Goal: Task Accomplishment & Management: Manage account settings

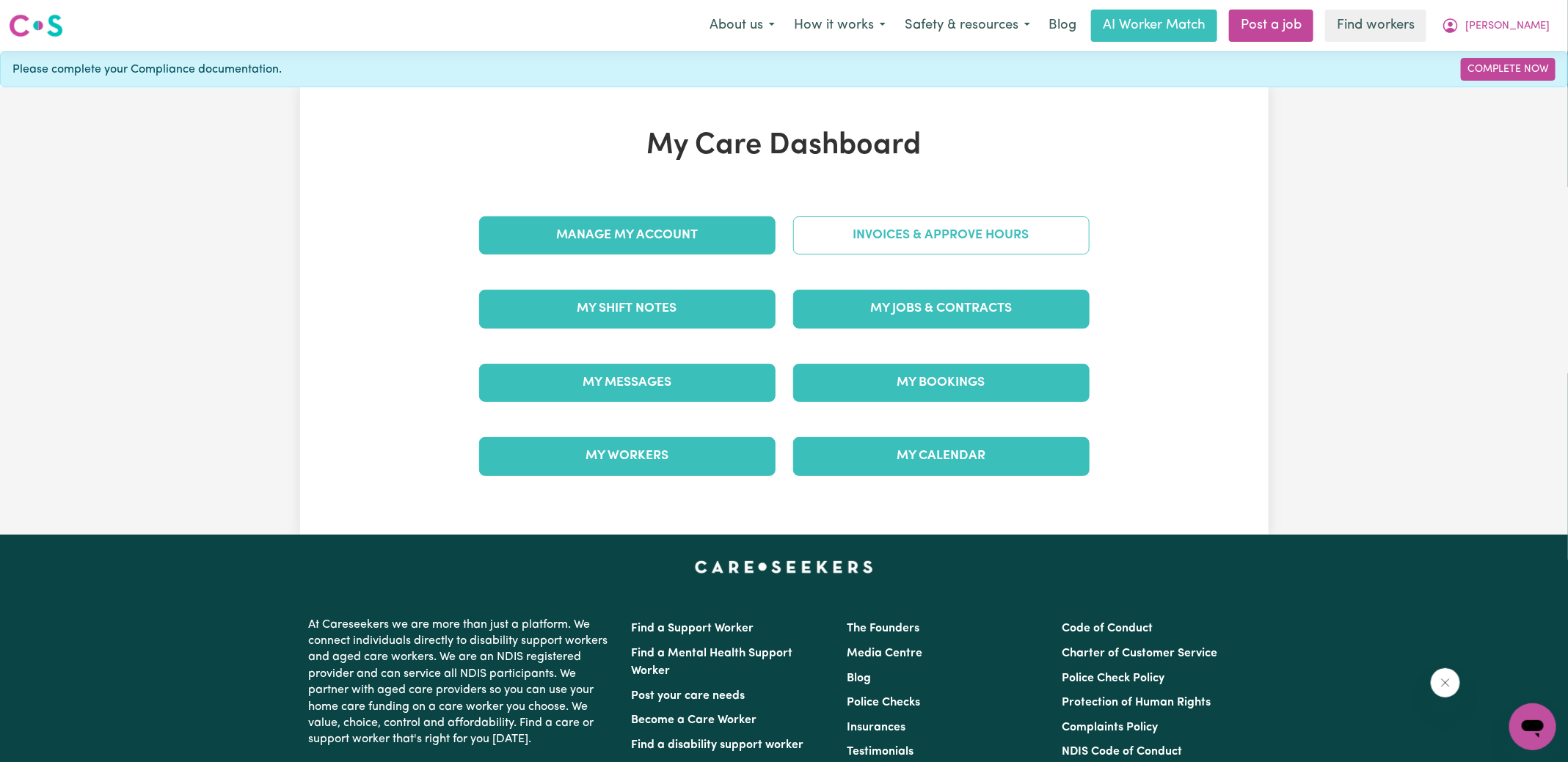
click at [821, 230] on link "Invoices & Approve Hours" at bounding box center [940, 235] width 296 height 38
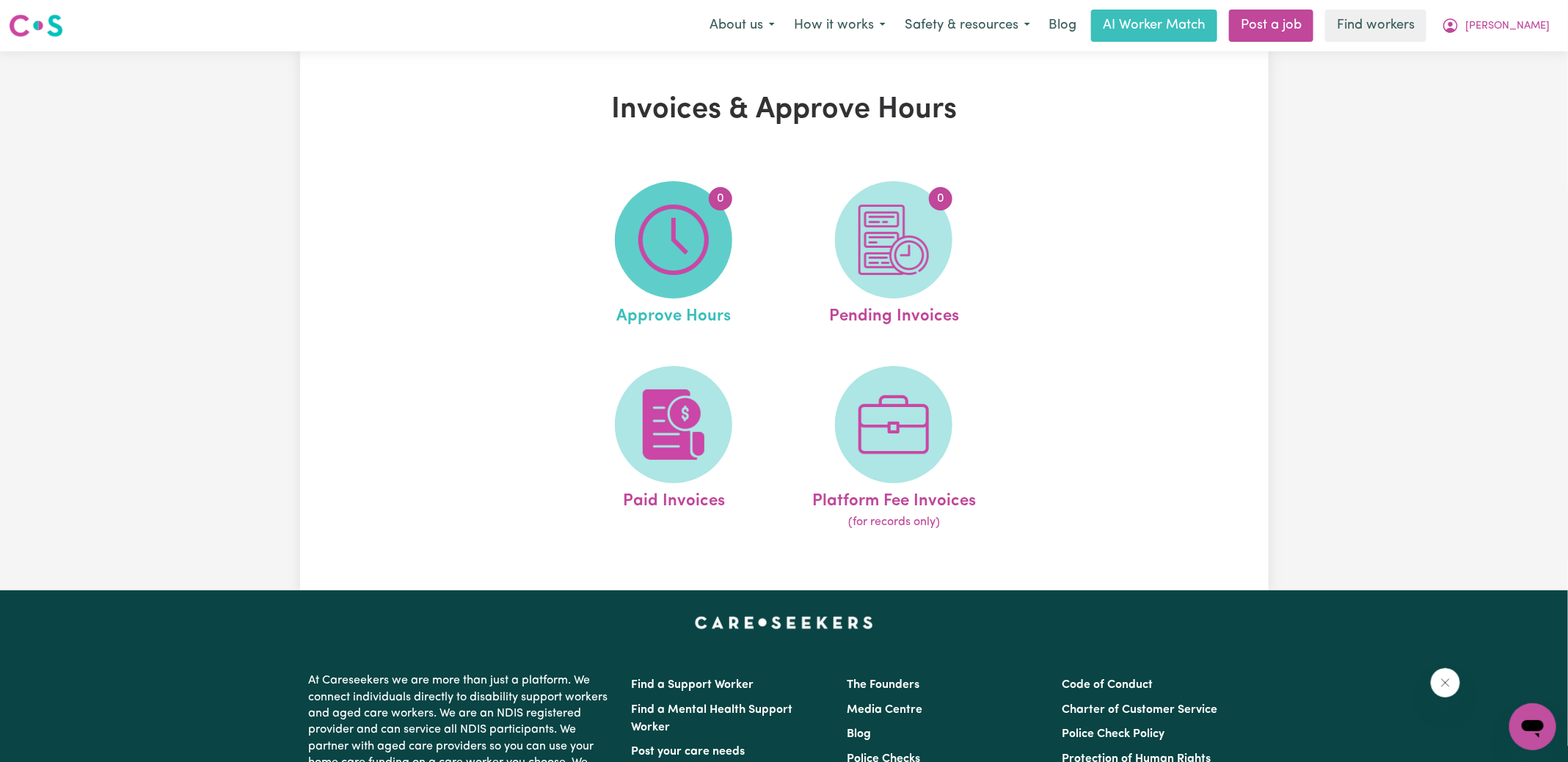
click at [678, 236] on img at bounding box center [673, 239] width 70 height 70
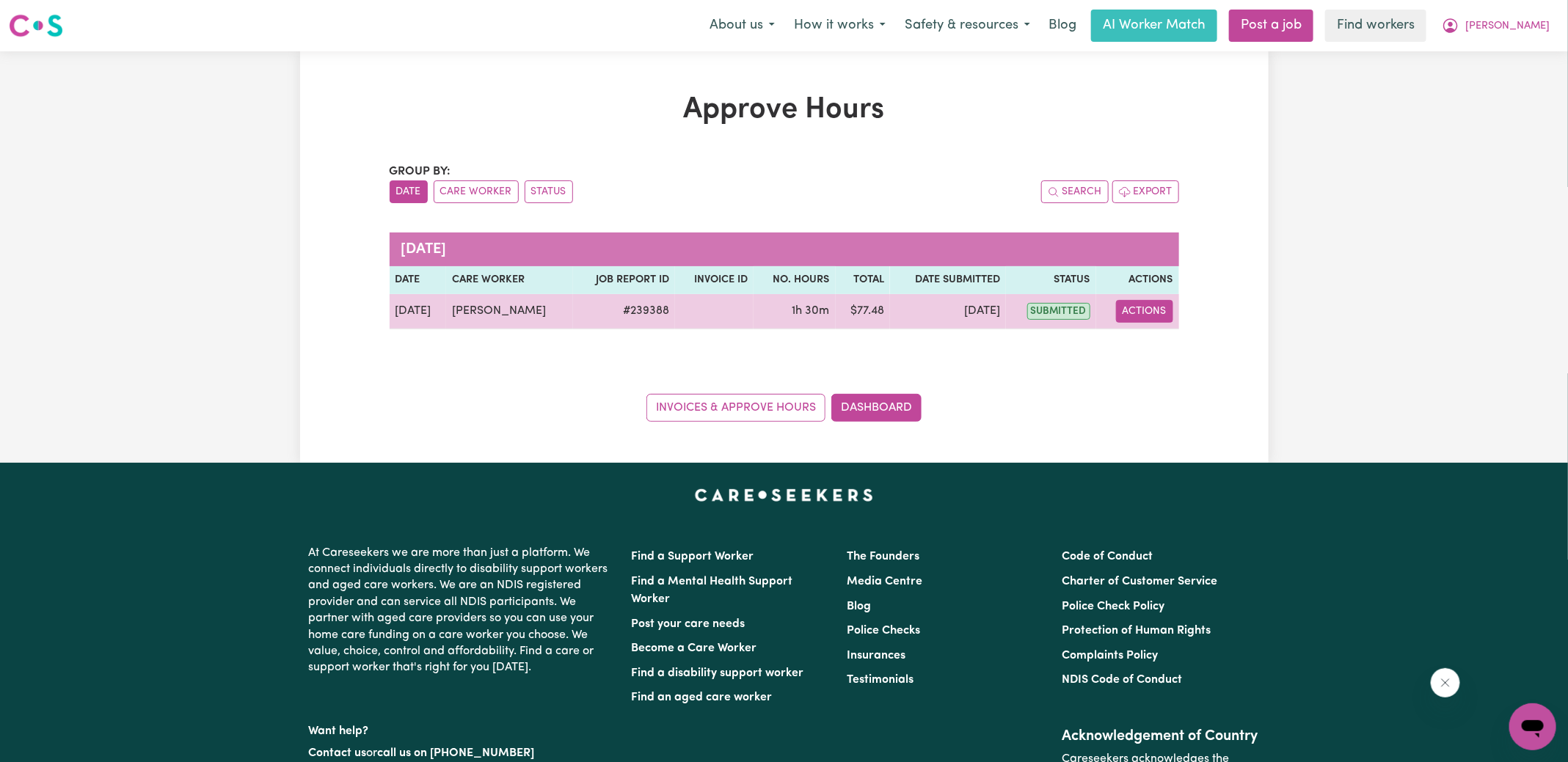
click at [1138, 316] on button "Actions" at bounding box center [1144, 311] width 57 height 23
click at [1154, 352] on link "View Job Report" at bounding box center [1178, 344] width 126 height 29
select select "pm"
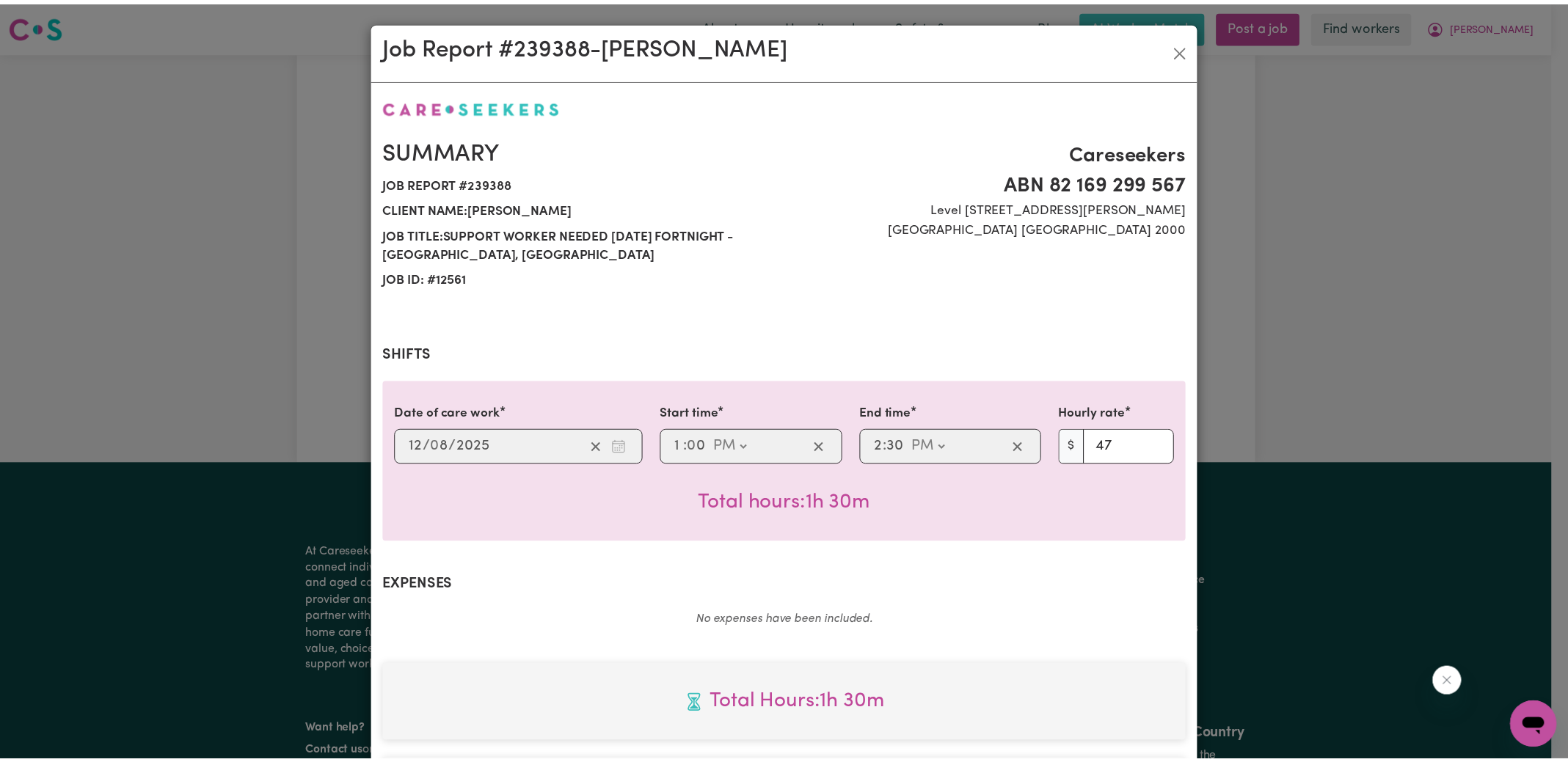
scroll to position [385, 0]
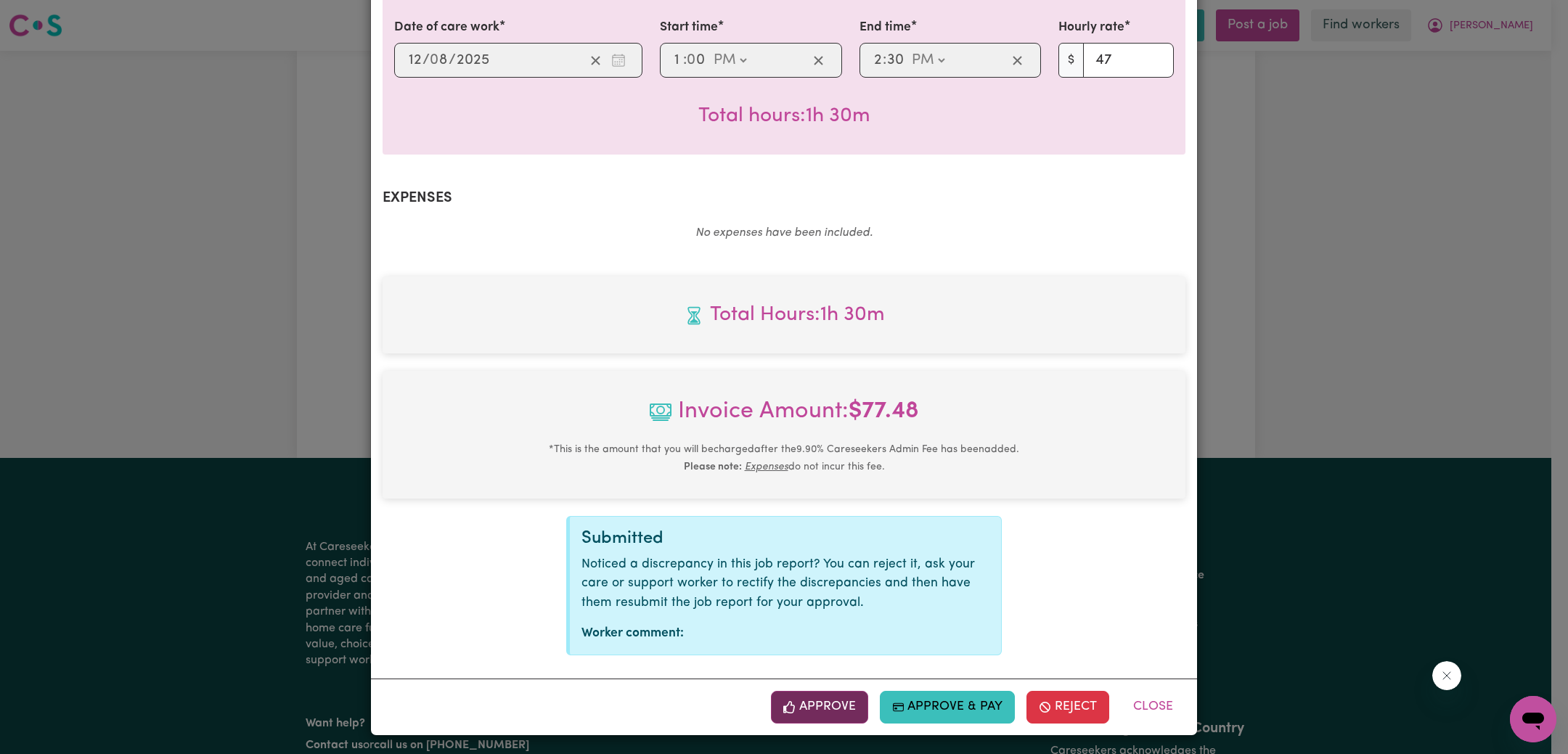
click at [831, 713] on button "Approve" at bounding box center [820, 707] width 97 height 32
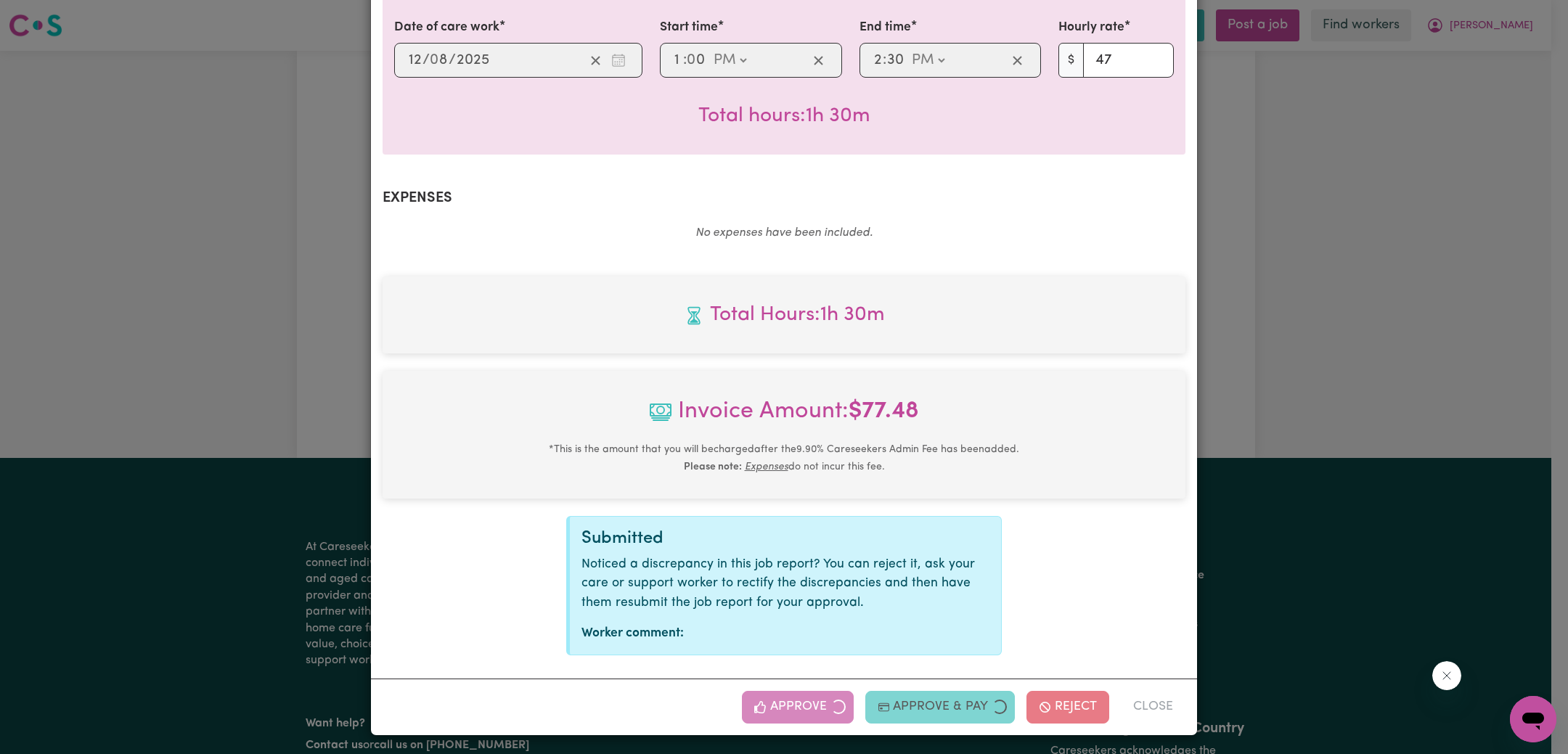
click at [1403, 421] on div "Job Report # 239388 - [PERSON_NAME] Summary Job report # 239388 Client name: [P…" at bounding box center [784, 377] width 1568 height 754
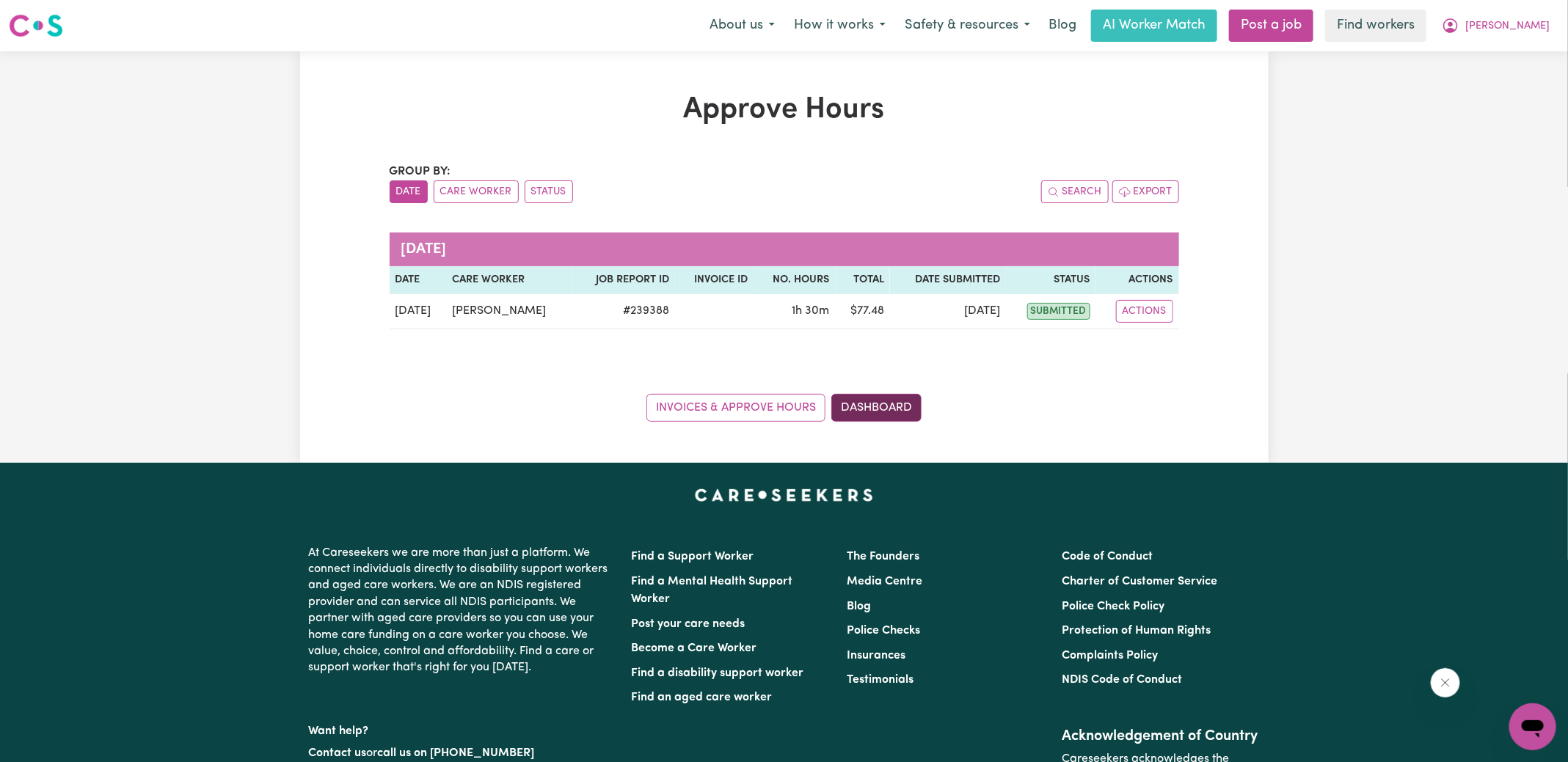
click at [865, 395] on link "Dashboard" at bounding box center [877, 407] width 90 height 28
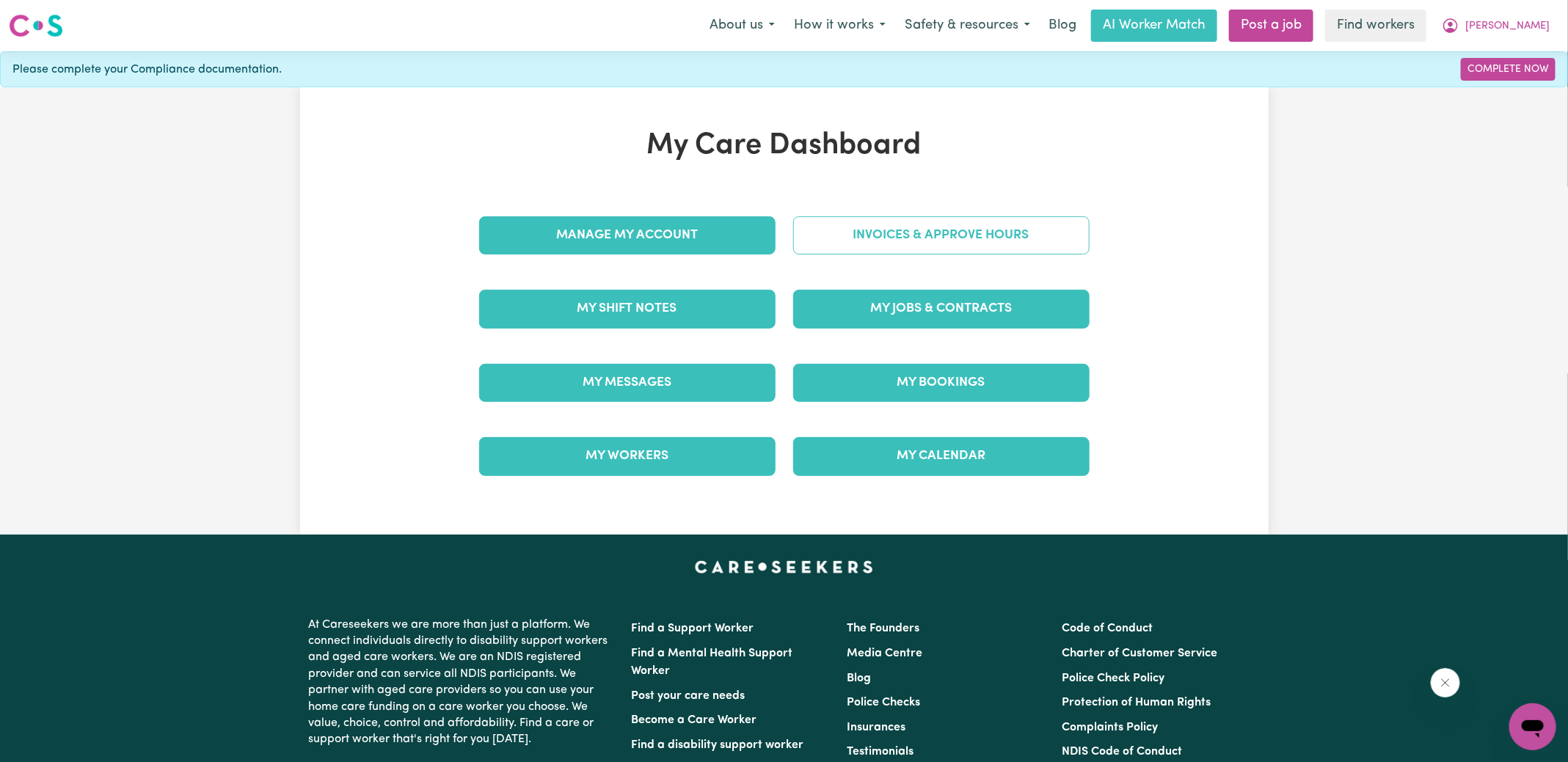
click at [854, 224] on link "Invoices & Approve Hours" at bounding box center [940, 235] width 296 height 38
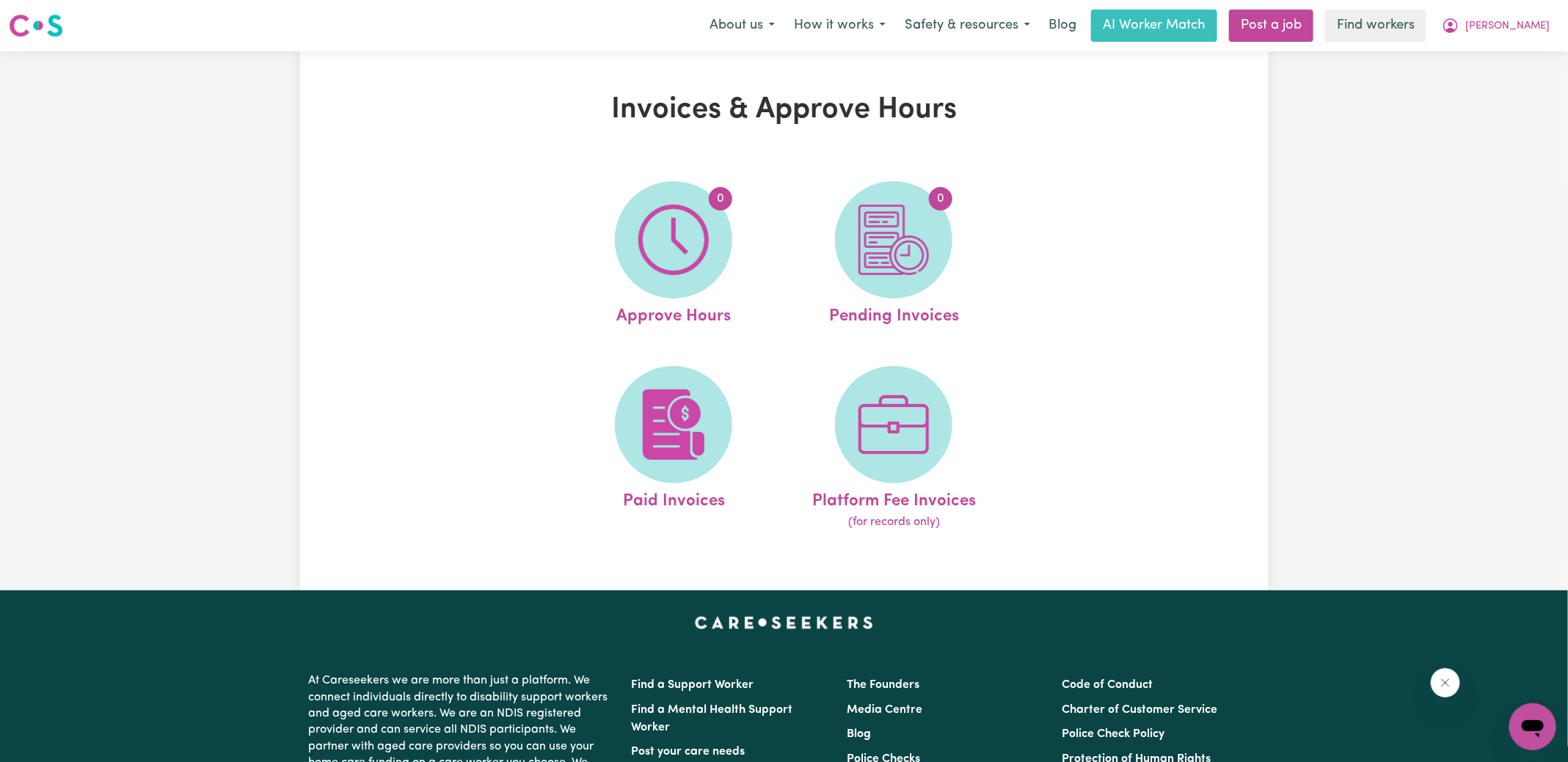
click at [854, 224] on span "0" at bounding box center [894, 240] width 118 height 118
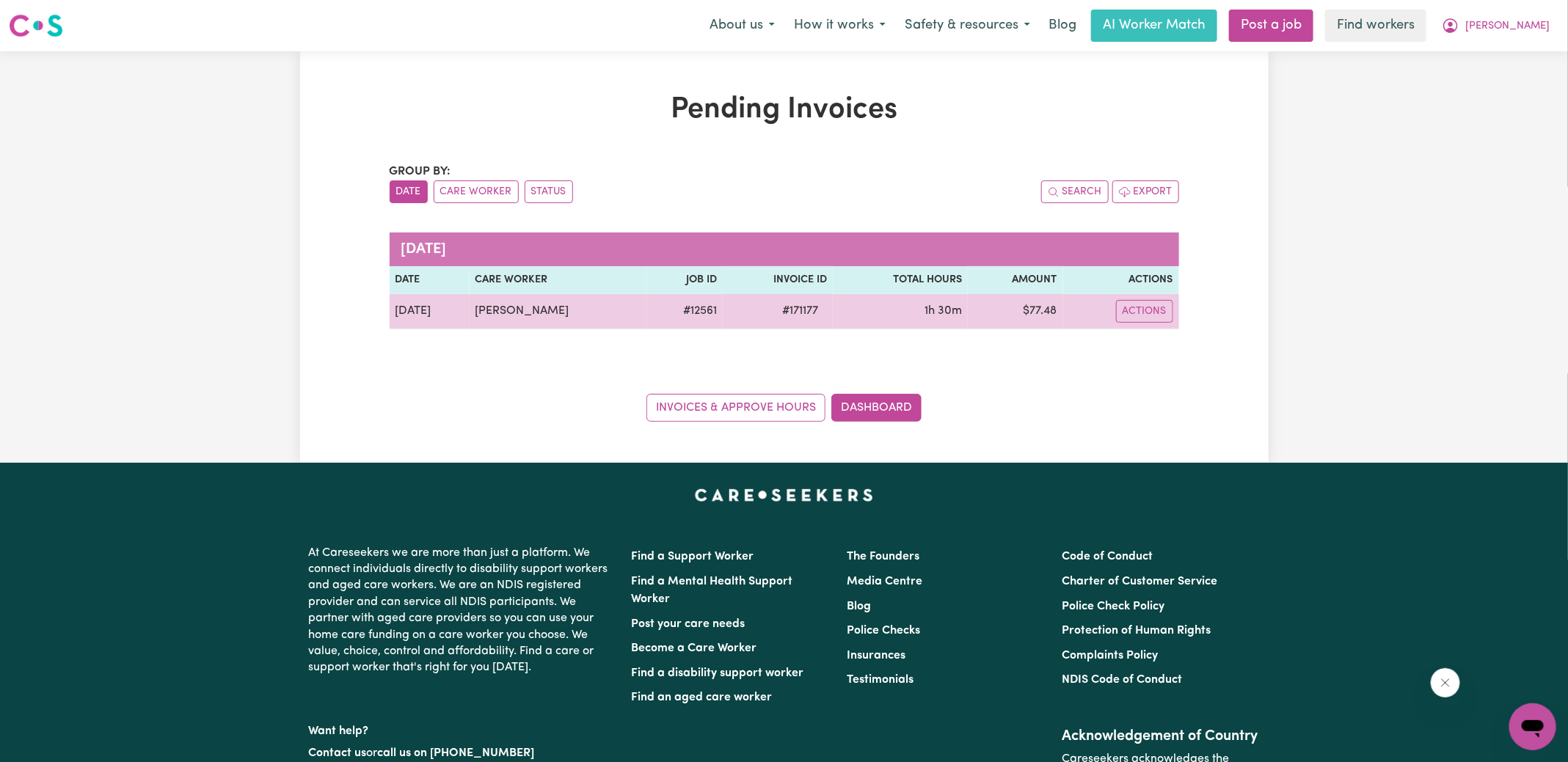
click at [803, 308] on span "# 171177" at bounding box center [800, 311] width 53 height 18
copy span "171177"
click at [1048, 308] on td "$ 77.48" at bounding box center [1015, 312] width 94 height 35
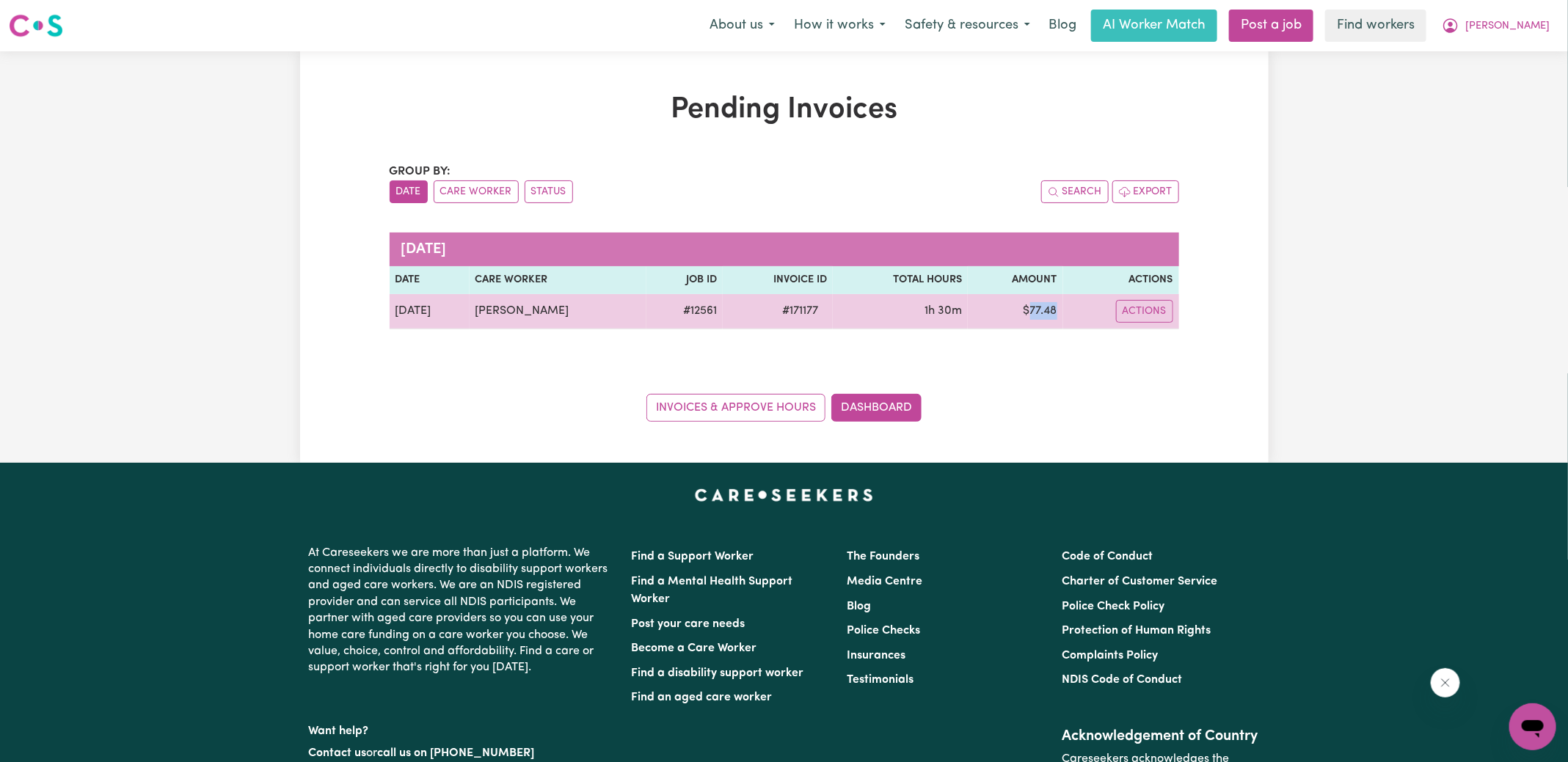
copy td "77.48"
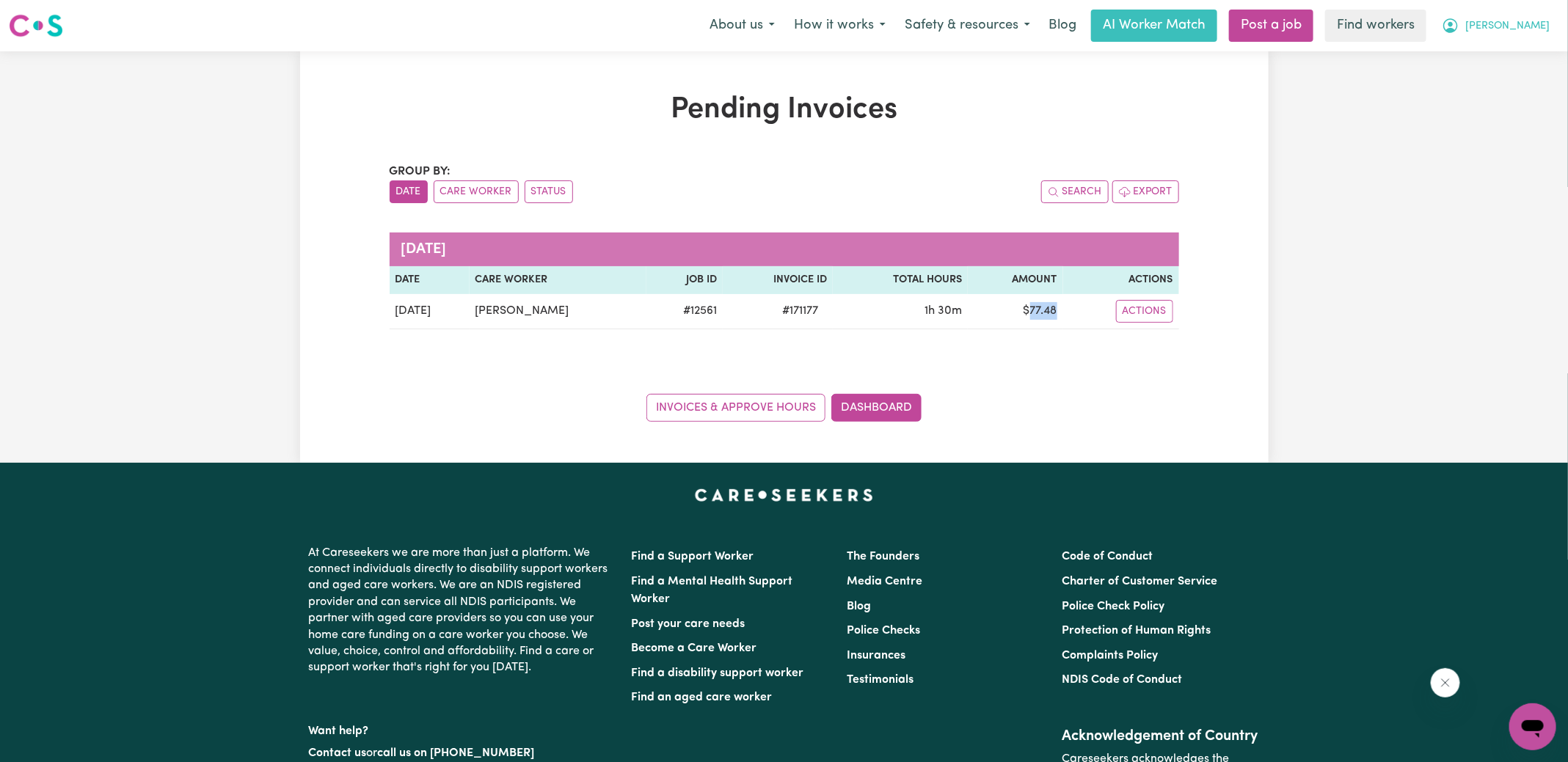
click at [1457, 19] on icon "My Account" at bounding box center [1450, 26] width 15 height 15
click at [1477, 85] on link "Logout" at bounding box center [1500, 84] width 116 height 28
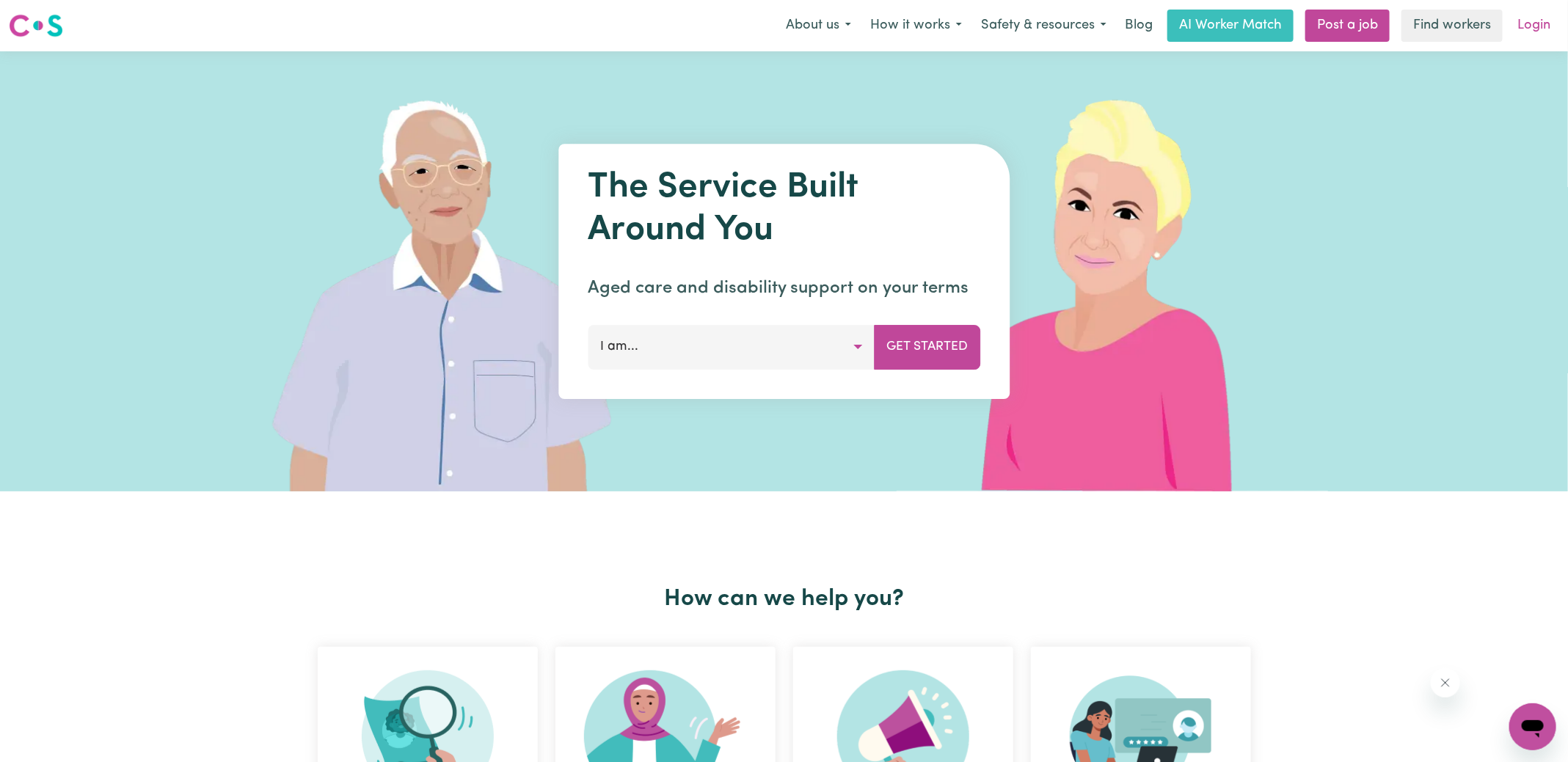
click at [1529, 25] on link "Login" at bounding box center [1533, 26] width 51 height 32
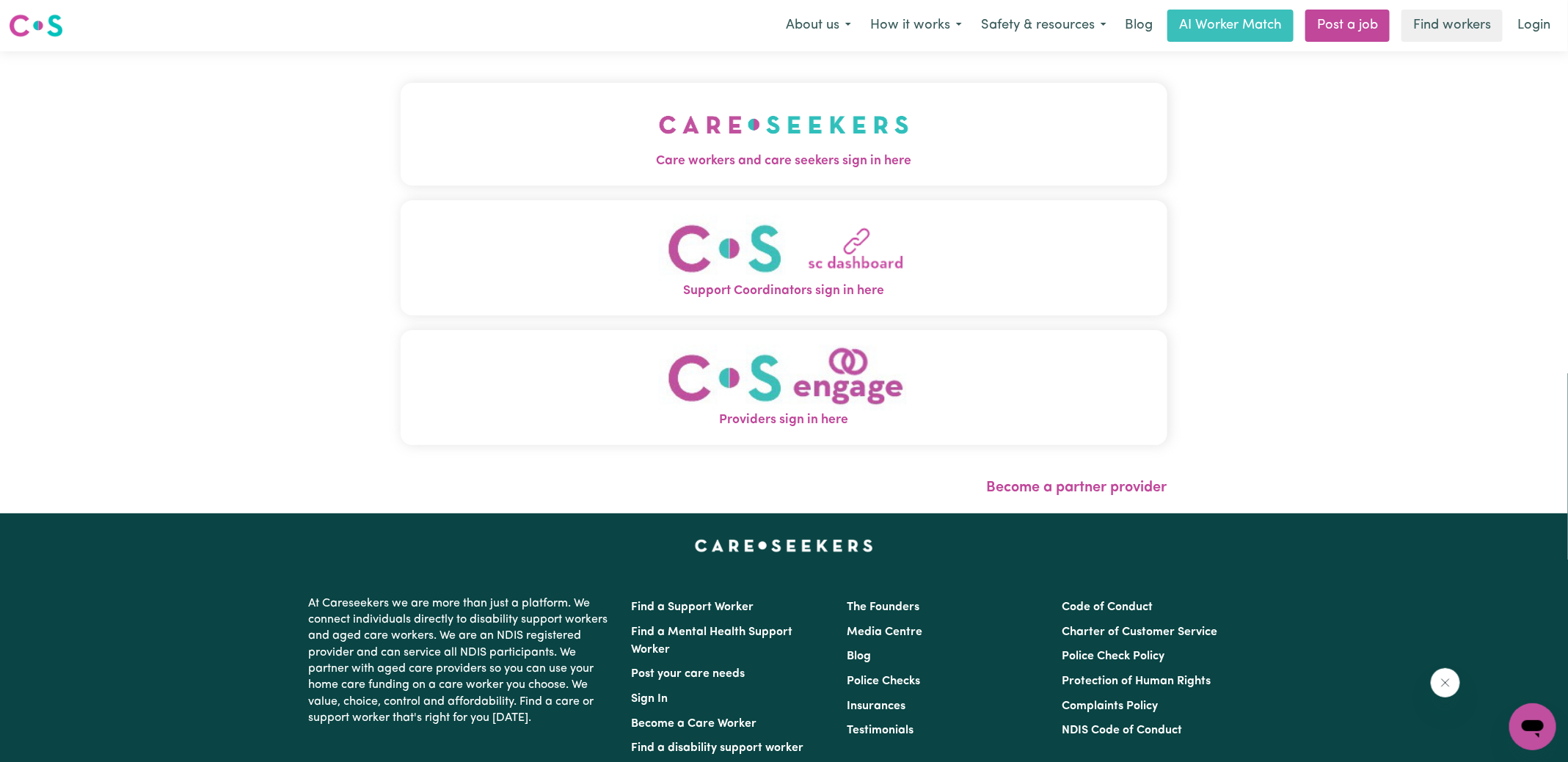
click at [522, 144] on button "Care workers and care seekers sign in here" at bounding box center [784, 134] width 767 height 102
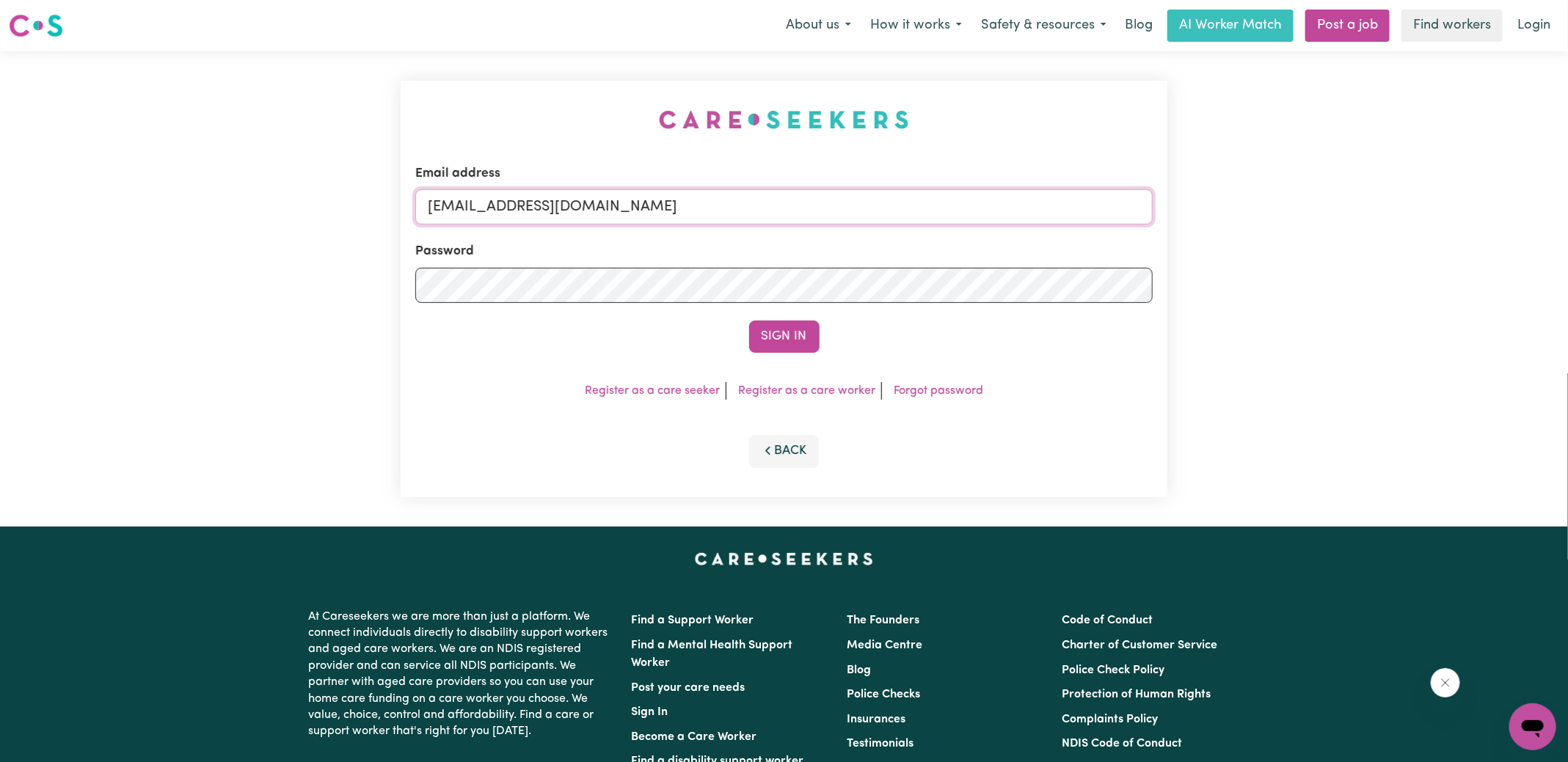
drag, startPoint x: 515, startPoint y: 206, endPoint x: 1102, endPoint y: 239, distance: 587.9
click at [1102, 239] on form "Email address [EMAIL_ADDRESS][DOMAIN_NAME] Password Sign In" at bounding box center [784, 259] width 737 height 189
type input "[EMAIL_ADDRESS][DOMAIN_NAME]"
click at [749, 320] on button "Sign In" at bounding box center [784, 336] width 70 height 32
